Goal: Find specific page/section

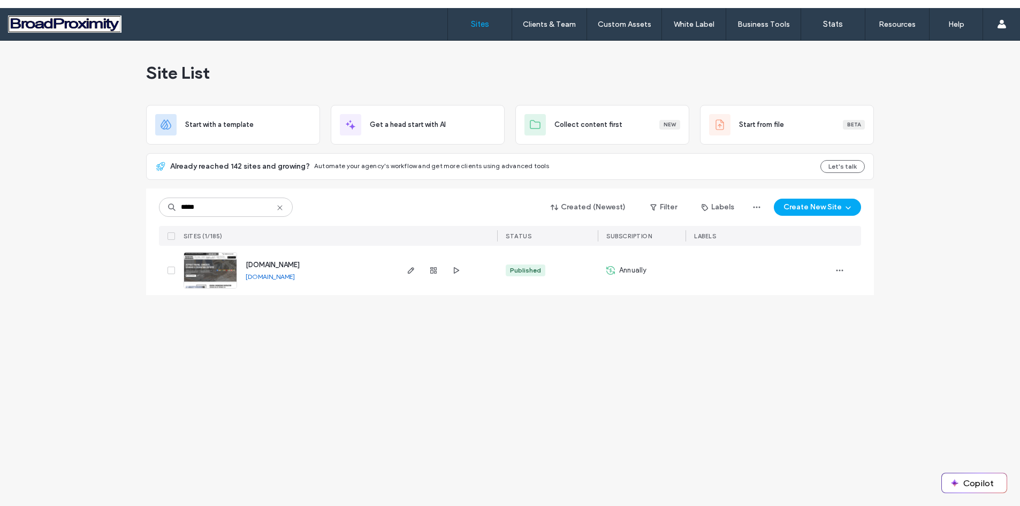
type input "*****"
click at [202, 271] on img at bounding box center [210, 289] width 52 height 73
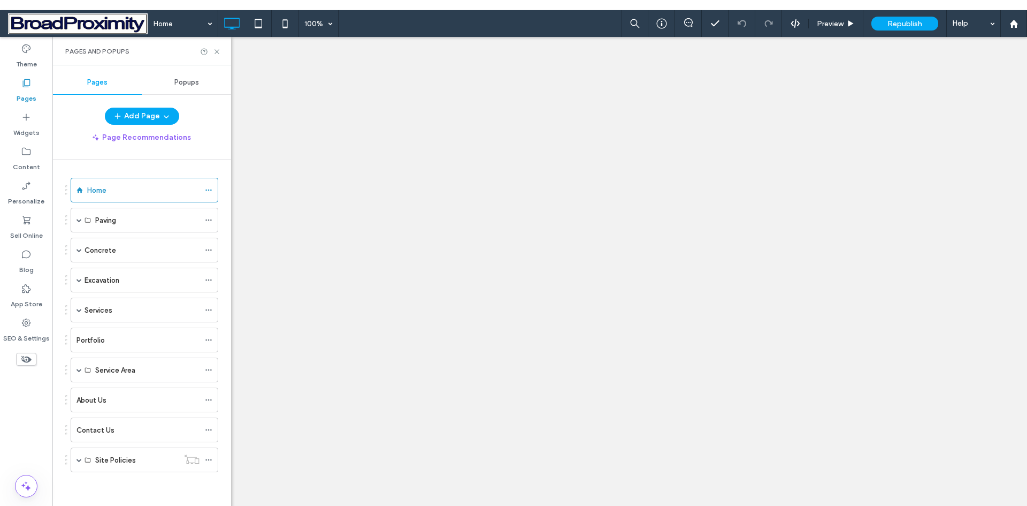
click at [78, 309] on span at bounding box center [79, 309] width 5 height 5
